Goal: Task Accomplishment & Management: Manage account settings

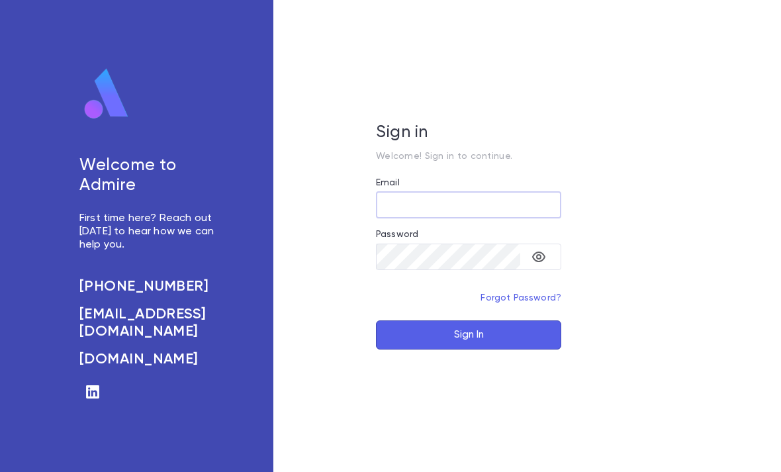
type input "**********"
click at [469, 349] on button "Sign In" at bounding box center [468, 334] width 185 height 29
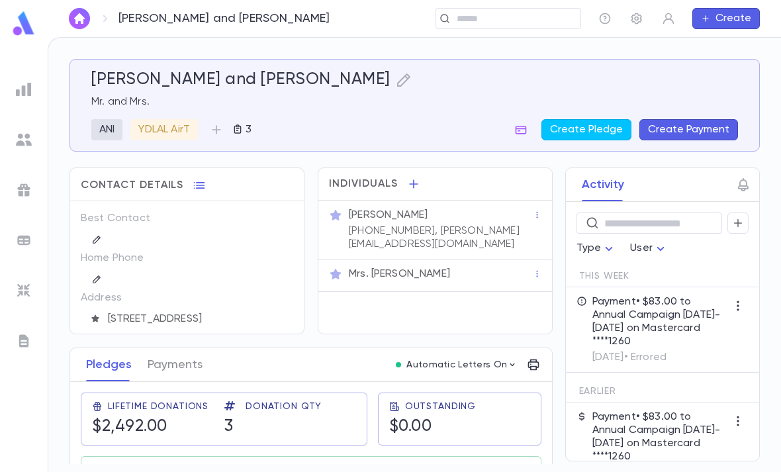
click at [23, 27] on img at bounding box center [24, 24] width 26 height 26
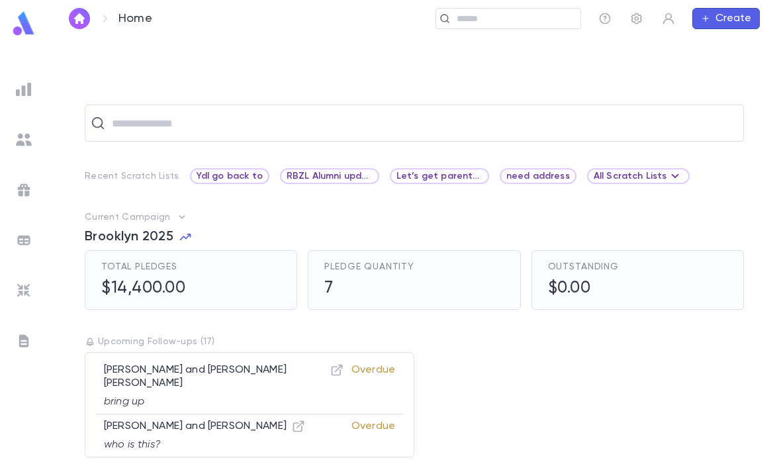
click at [232, 171] on span "Ydl go back to" at bounding box center [229, 176] width 77 height 11
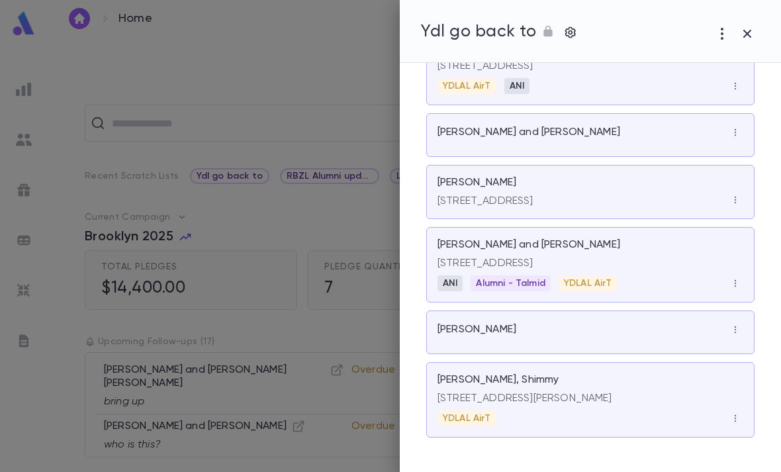
scroll to position [228, 0]
click at [655, 189] on div "[STREET_ADDRESS]" at bounding box center [590, 198] width 306 height 19
click at [580, 351] on div "[PERSON_NAME]" at bounding box center [590, 332] width 328 height 44
click at [306, 31] on div at bounding box center [390, 236] width 781 height 472
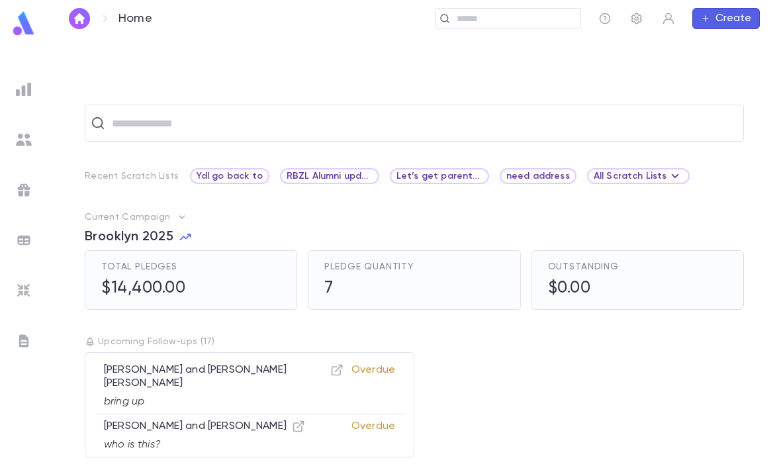
click at [218, 182] on div "Ydl go back to" at bounding box center [229, 176] width 79 height 16
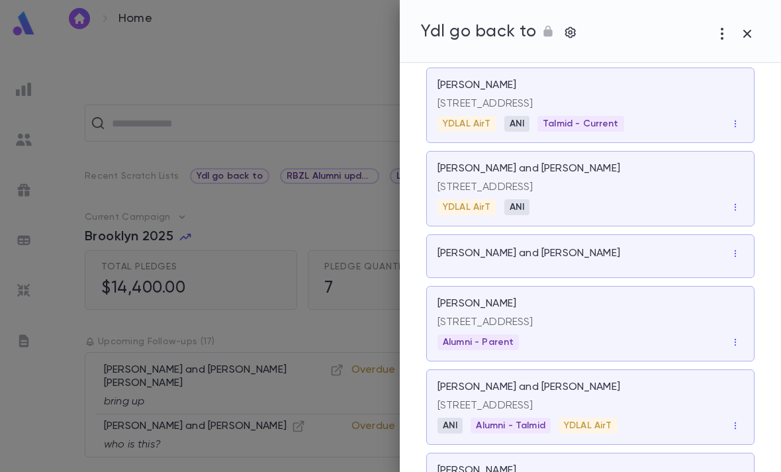
scroll to position [93, 0]
click at [643, 186] on p "[STREET_ADDRESS]" at bounding box center [590, 187] width 306 height 13
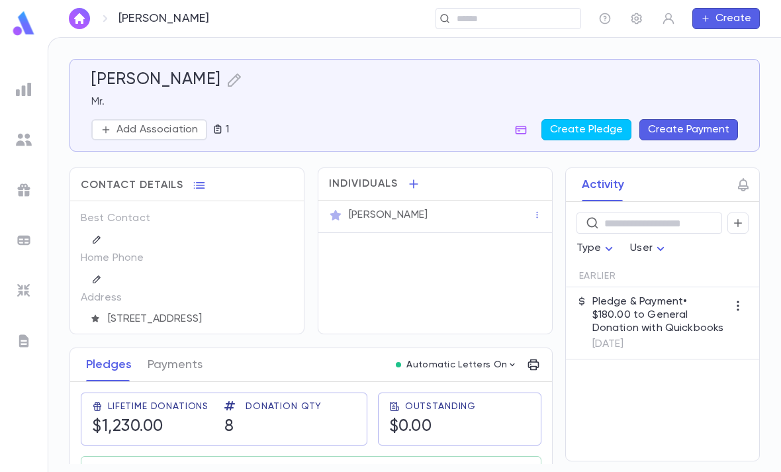
click at [158, 116] on div "[PERSON_NAME] Mr. Add Association 1 Create Pledge Create Payment" at bounding box center [414, 105] width 647 height 70
click at [182, 128] on p "Add Association" at bounding box center [156, 129] width 81 height 13
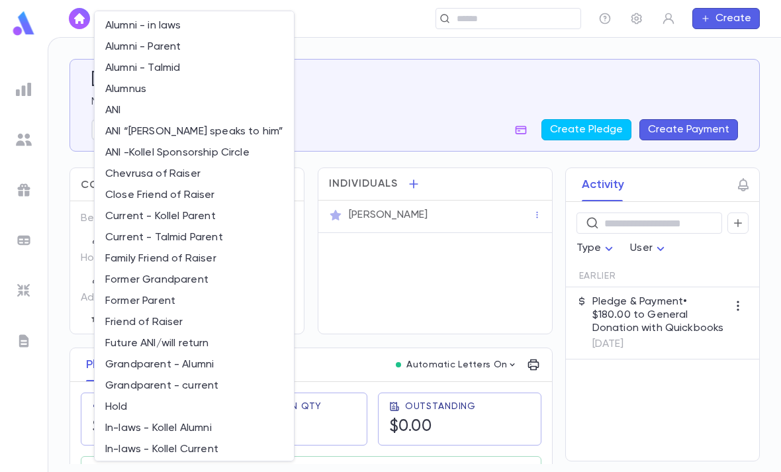
click at [193, 47] on li "Alumni - Parent" at bounding box center [194, 46] width 199 height 21
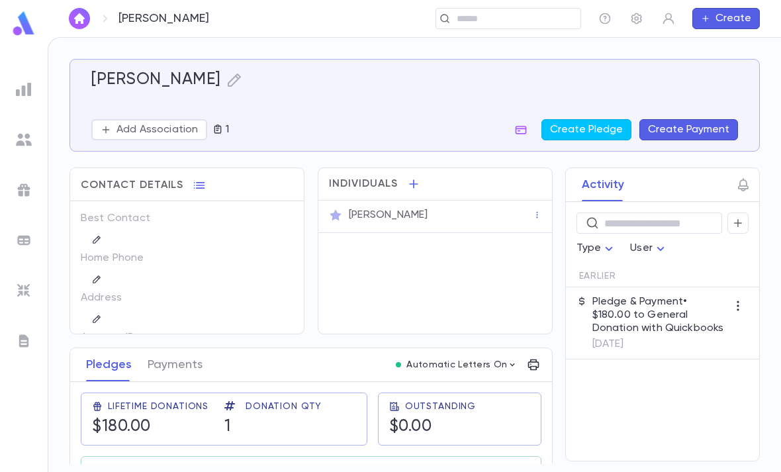
click at [177, 134] on p "Add Association" at bounding box center [156, 129] width 81 height 13
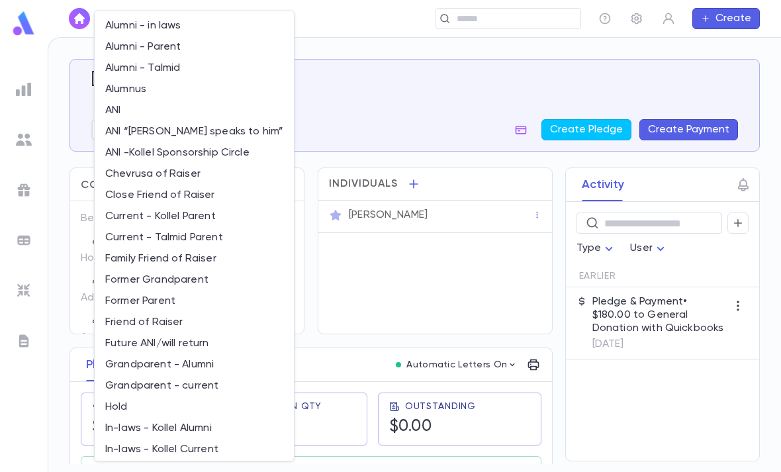
click at [189, 48] on li "Alumni - Parent" at bounding box center [194, 46] width 199 height 21
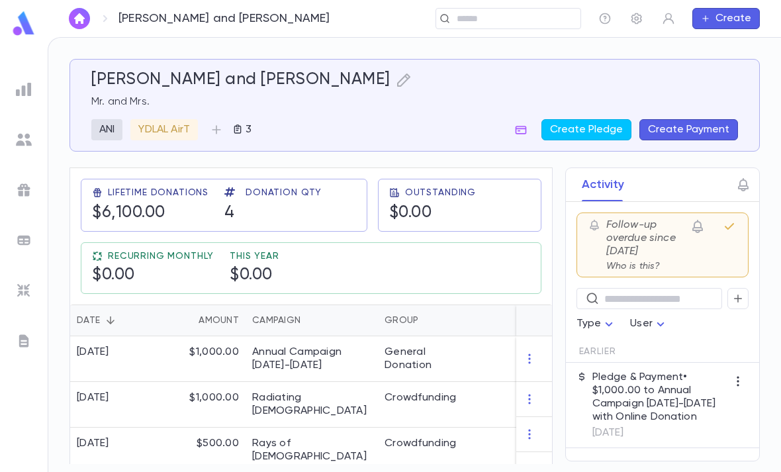
scroll to position [213, 0]
click at [345, 347] on div "Annual Campaign 2024-2025" at bounding box center [311, 359] width 119 height 26
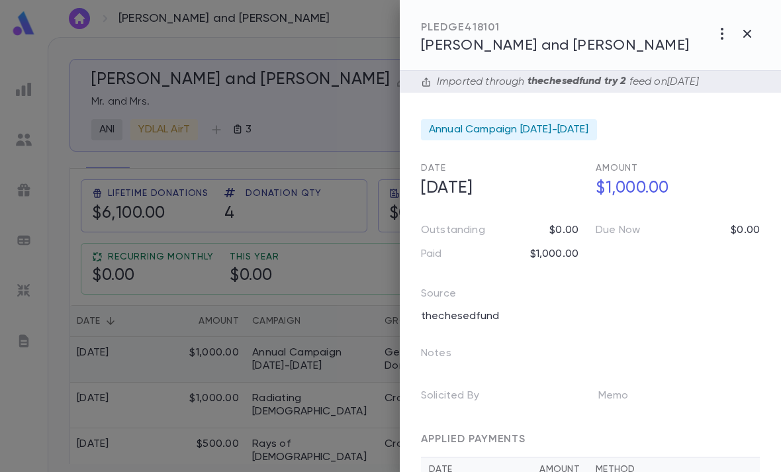
click at [353, 177] on div at bounding box center [390, 236] width 781 height 472
